Goal: Ask a question

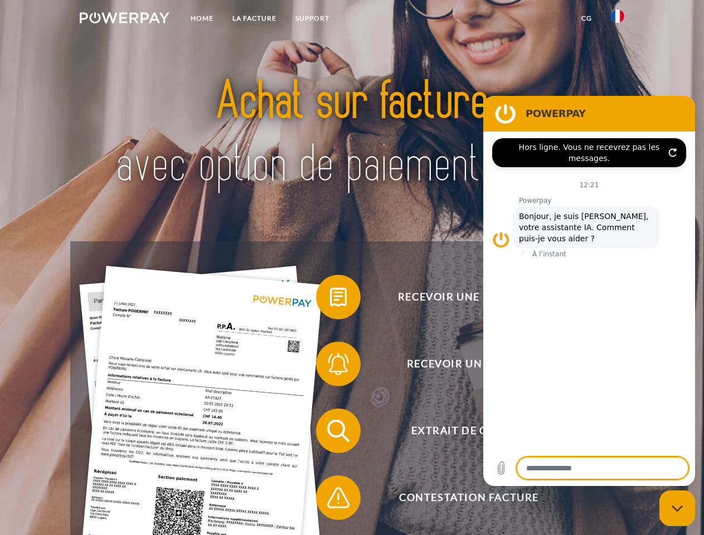
click at [124, 20] on img at bounding box center [125, 17] width 90 height 11
click at [618, 20] on img at bounding box center [617, 15] width 13 height 13
click at [586, 18] on link "CG" at bounding box center [587, 18] width 30 height 20
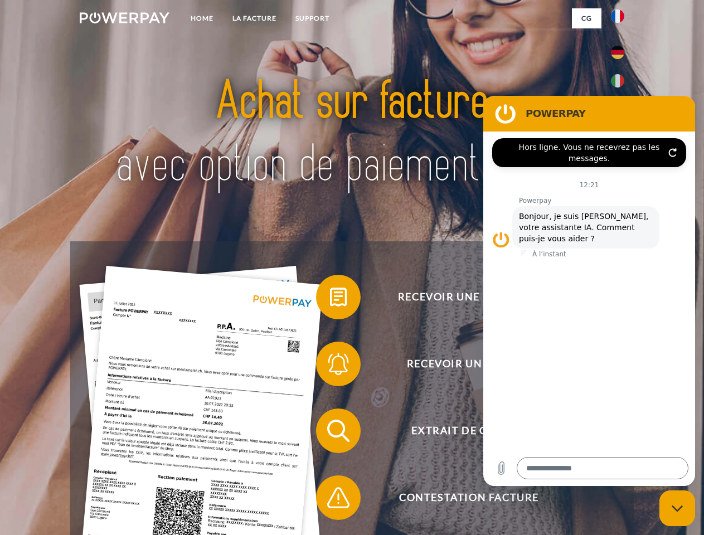
click at [330, 299] on span at bounding box center [322, 297] width 56 height 56
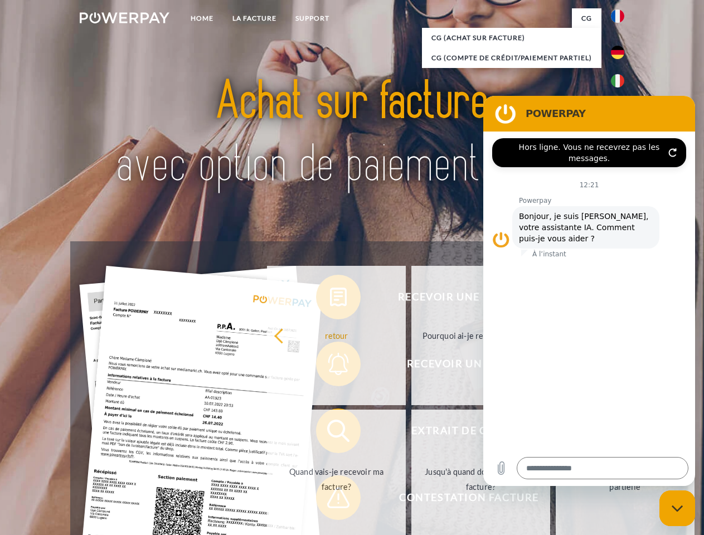
click at [330, 366] on div "Recevoir une facture ? Recevoir un rappel? Extrait de compte retour" at bounding box center [351, 464] width 563 height 446
click at [411, 433] on link "Jusqu'à quand dois-je payer ma facture?" at bounding box center [480, 479] width 139 height 139
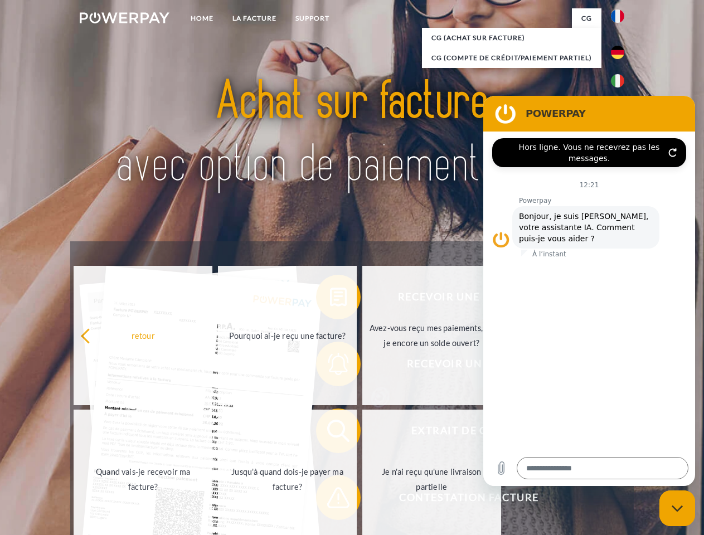
click at [330, 500] on span at bounding box center [322, 498] width 56 height 56
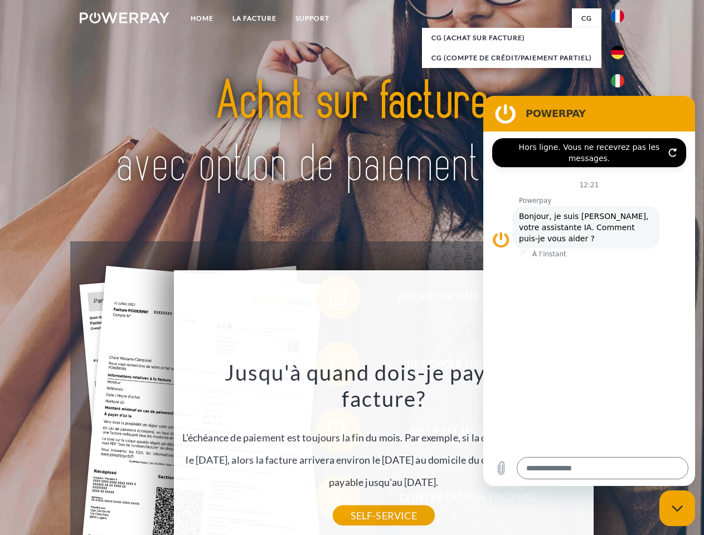
click at [677, 508] on icon "Fermer la fenêtre de messagerie" at bounding box center [678, 508] width 12 height 7
type textarea "*"
